Goal: Task Accomplishment & Management: Use online tool/utility

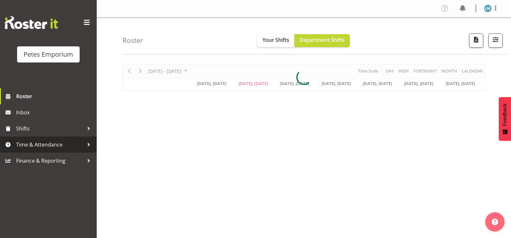
click at [66, 144] on span "Time & Attendance" at bounding box center [50, 145] width 68 height 10
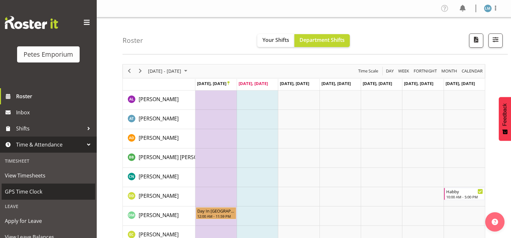
click at [57, 189] on span "GPS Time Clock" at bounding box center [48, 192] width 87 height 10
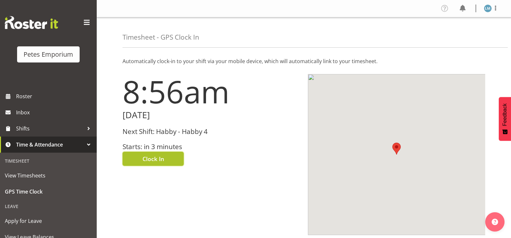
click at [157, 162] on span "Clock In" at bounding box center [153, 159] width 22 height 8
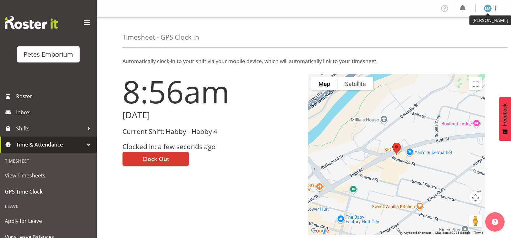
click at [491, 10] on img at bounding box center [488, 9] width 8 height 8
click at [463, 35] on link "Log Out" at bounding box center [468, 34] width 62 height 12
